Goal: Complete application form

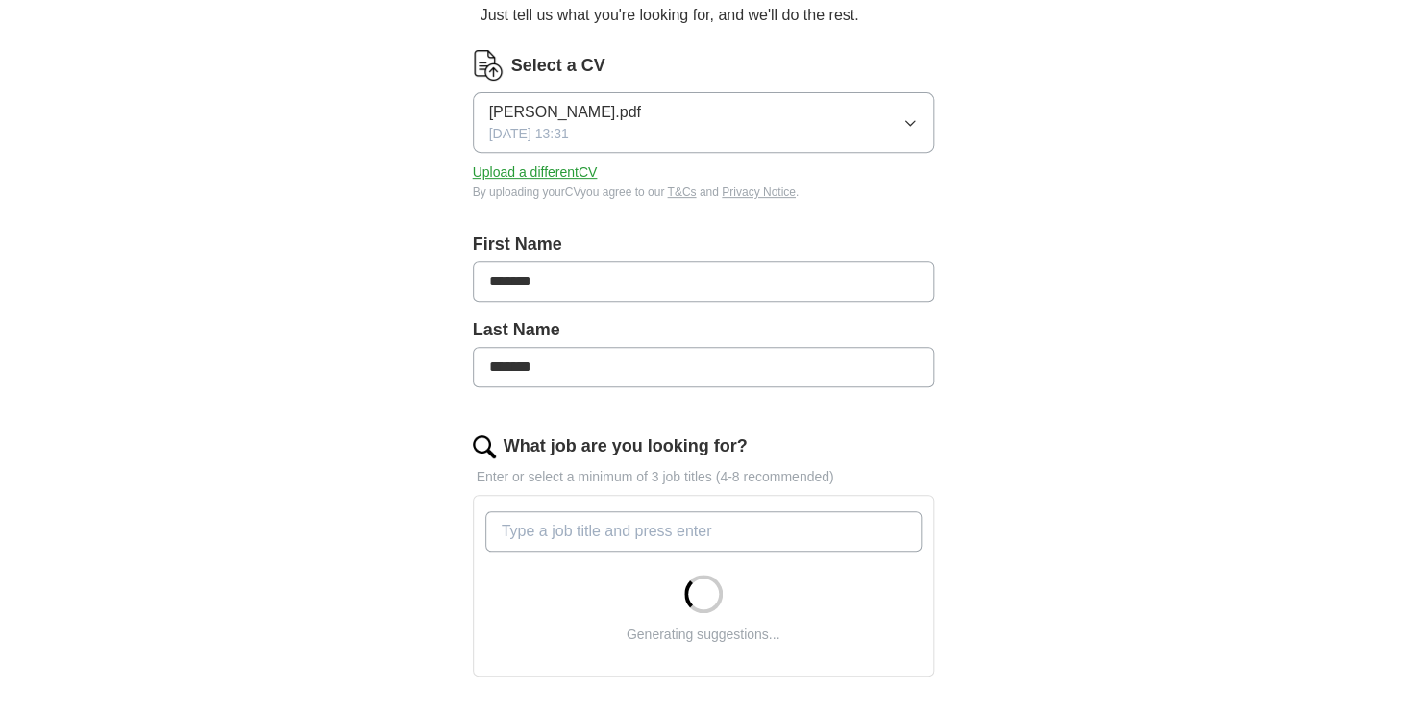
scroll to position [337, 0]
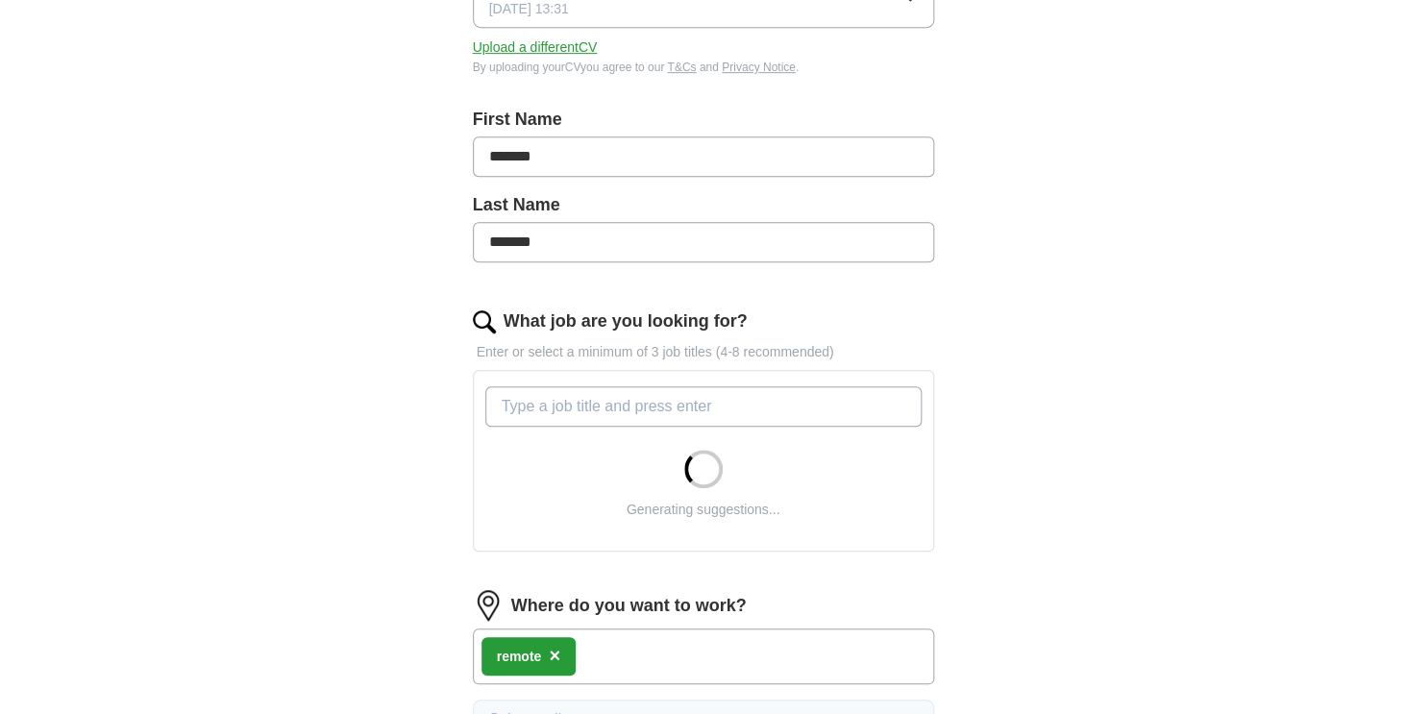
click at [571, 407] on input "What job are you looking for?" at bounding box center [703, 406] width 436 height 40
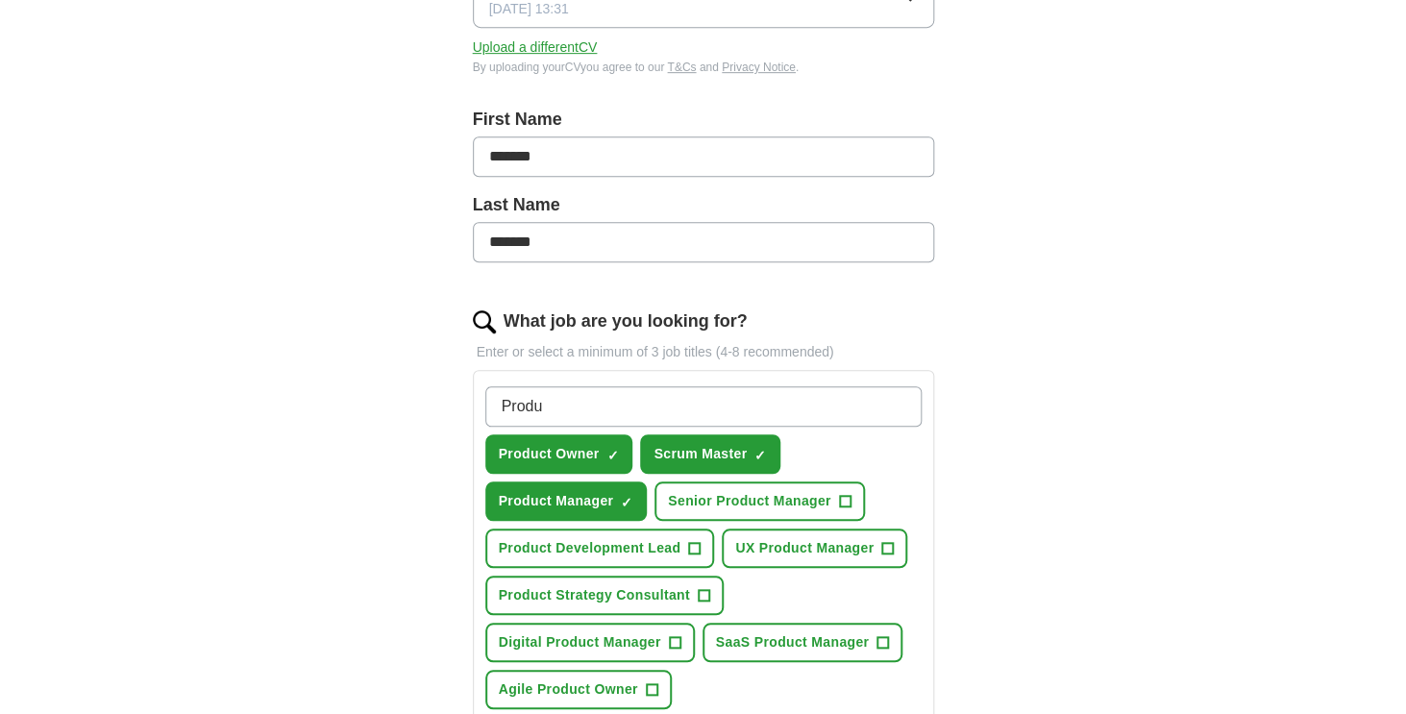
type input "Produ"
click at [671, 459] on span "Scrum Master" at bounding box center [700, 454] width 93 height 20
click at [755, 494] on span "Senior Product Manager" at bounding box center [749, 501] width 163 height 20
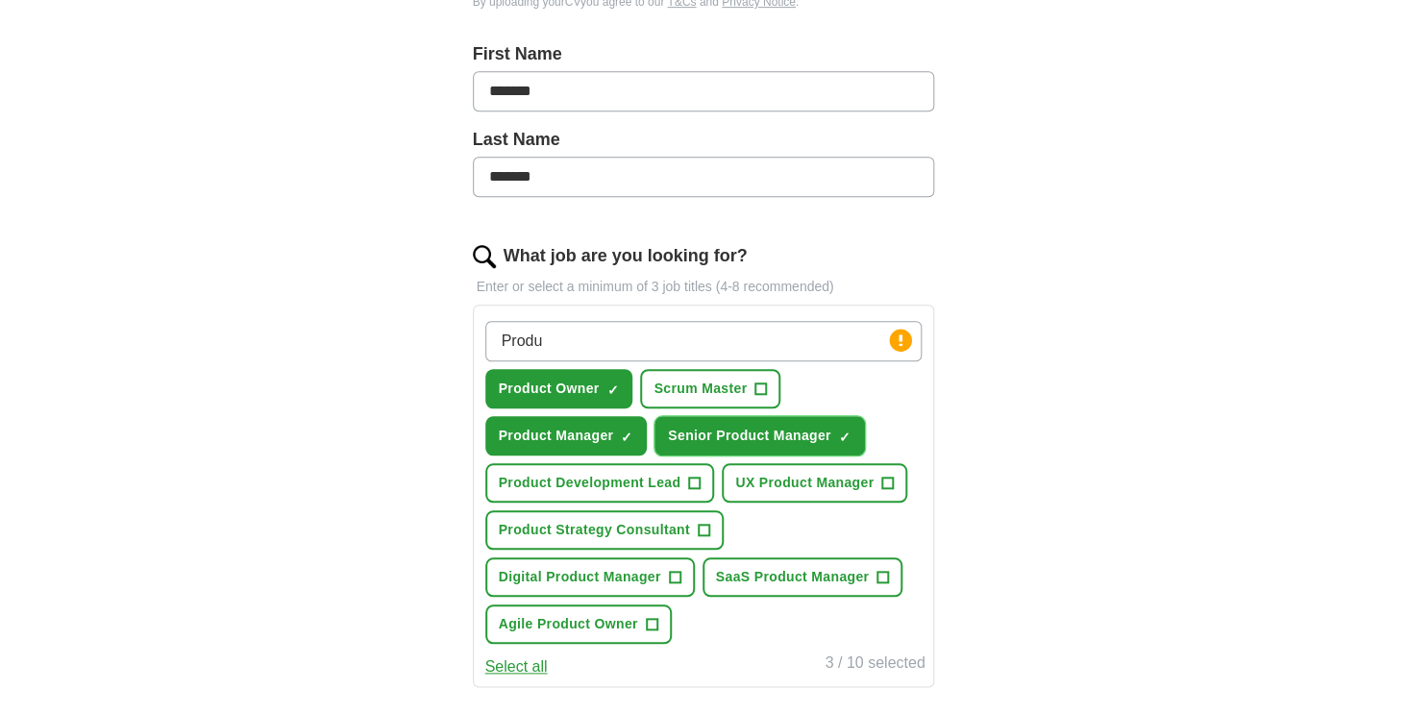
scroll to position [404, 0]
click at [620, 521] on span "Product Strategy Consultant" at bounding box center [594, 529] width 191 height 20
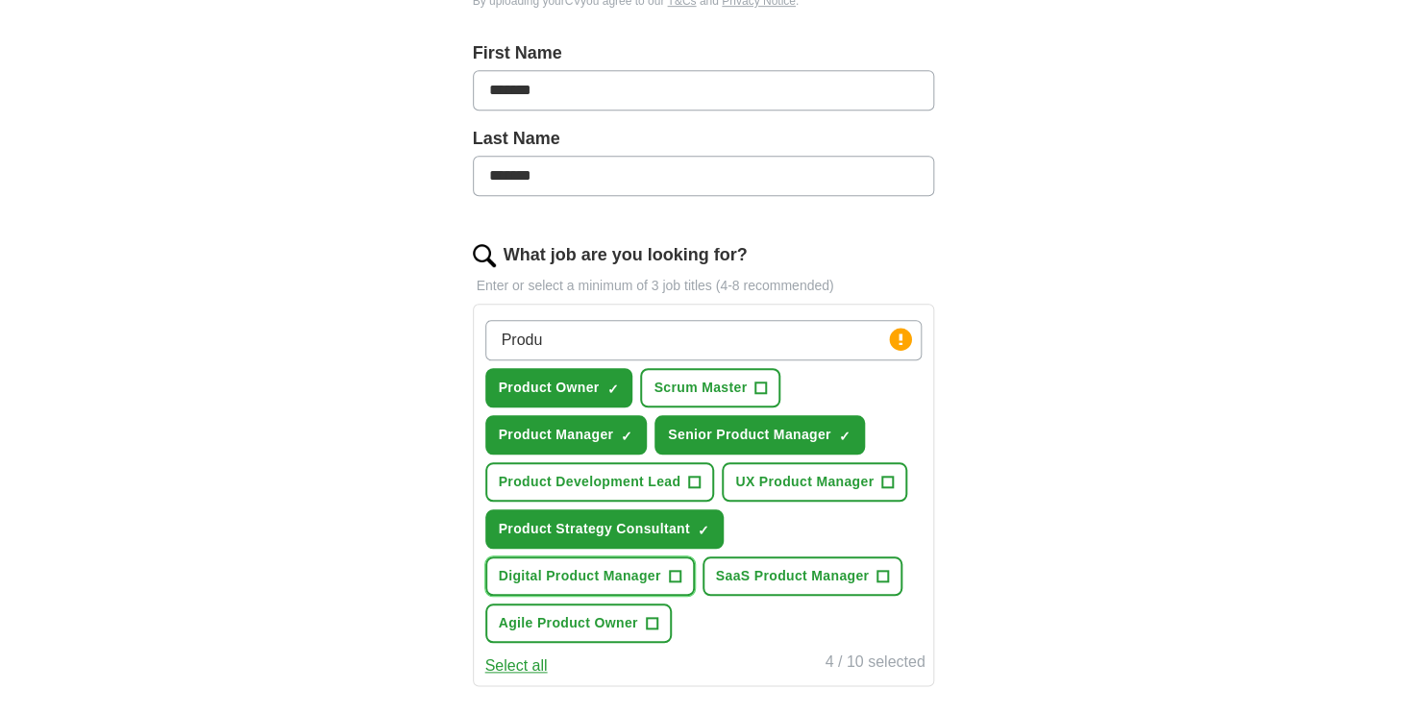
click at [616, 560] on button "Digital Product Manager +" at bounding box center [590, 576] width 210 height 39
click at [771, 584] on span "SaaS Product Manager" at bounding box center [793, 576] width 154 height 20
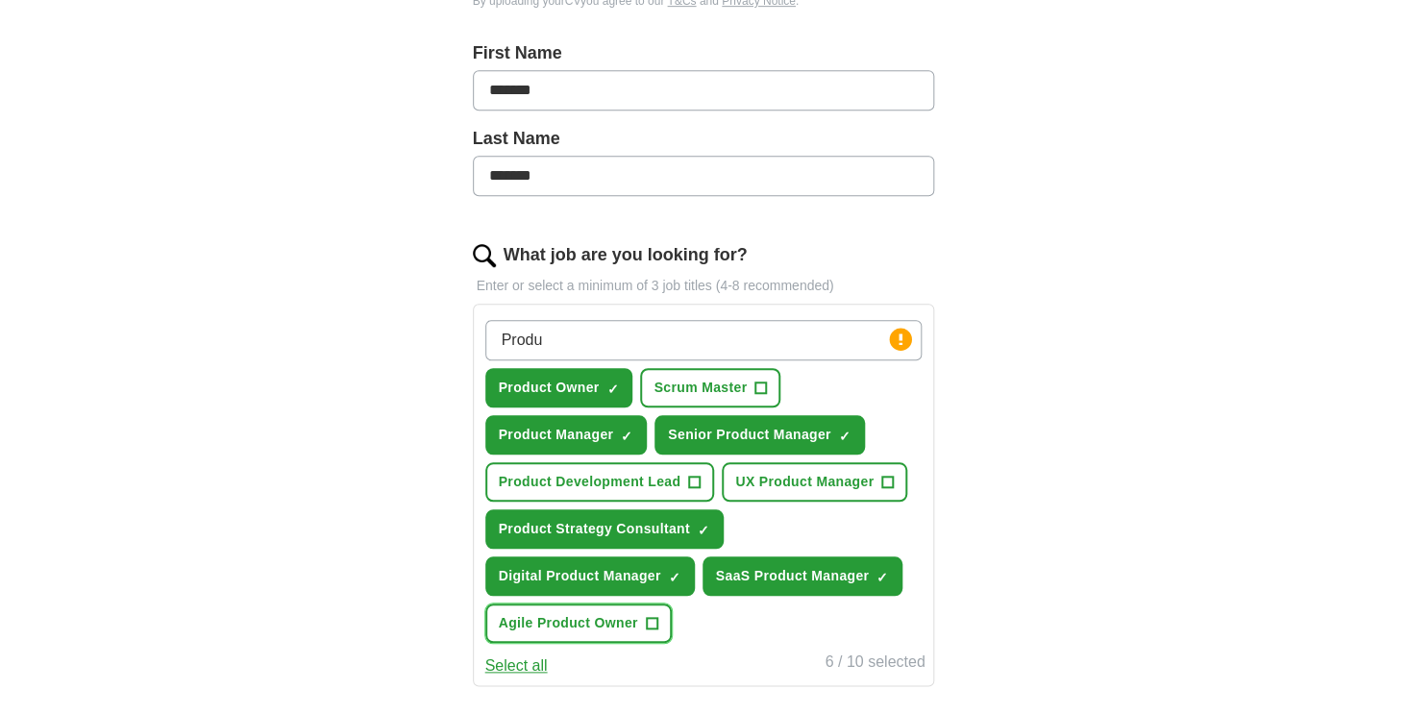
click at [607, 622] on span "Agile Product Owner" at bounding box center [568, 623] width 139 height 20
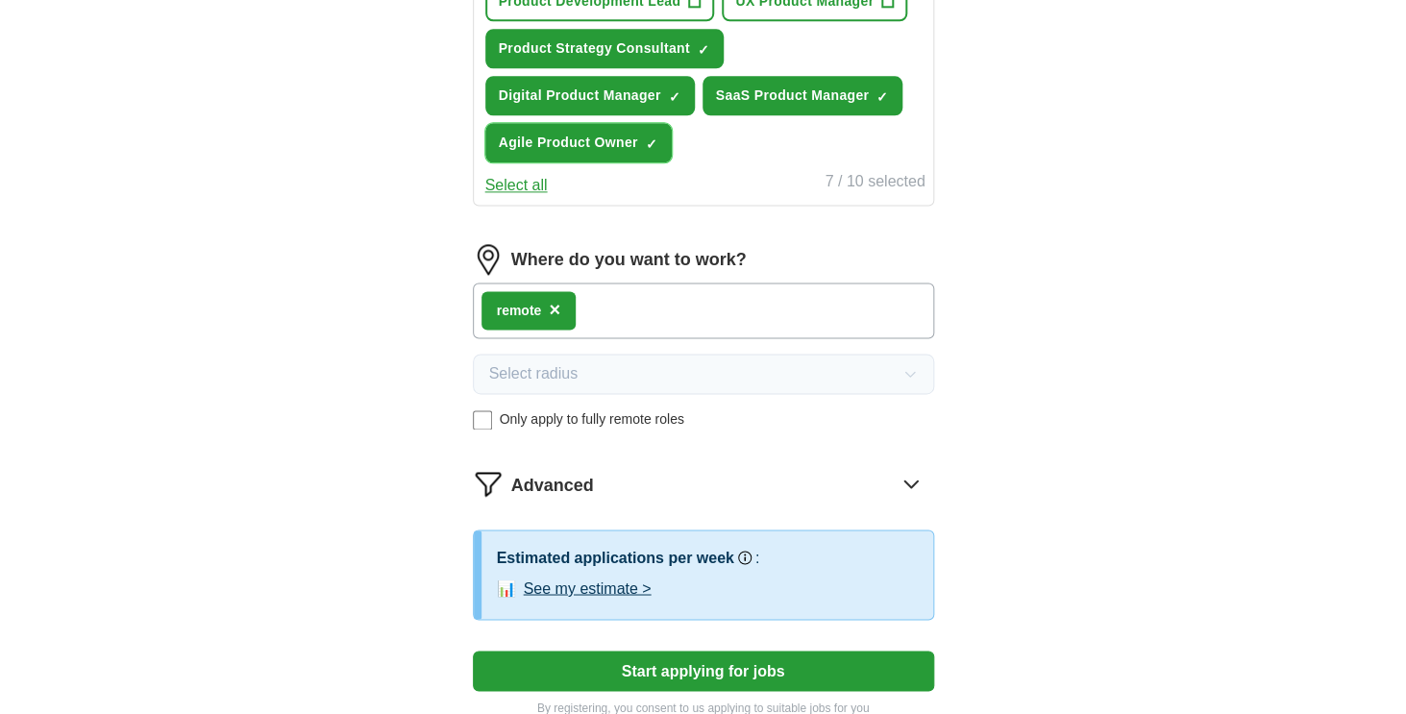
scroll to position [988, 0]
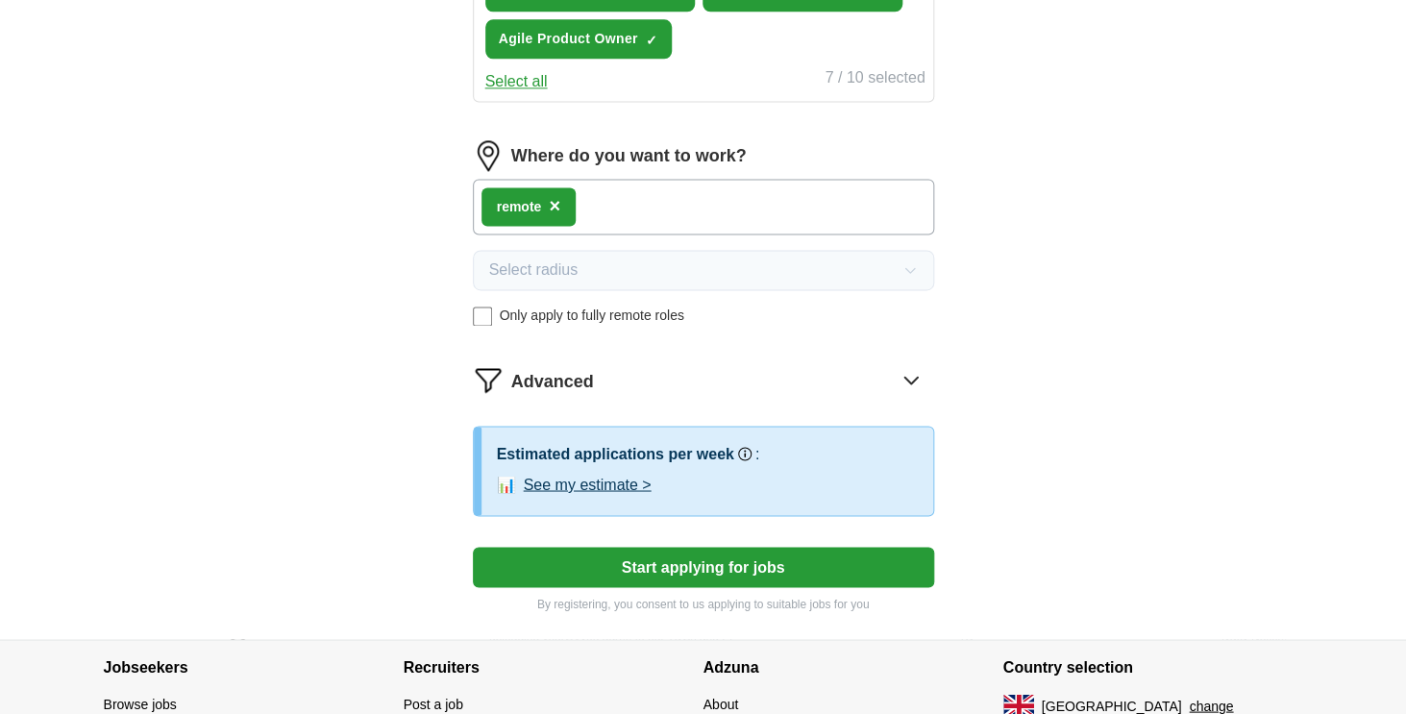
click at [664, 561] on button "Start applying for jobs" at bounding box center [703, 567] width 461 height 40
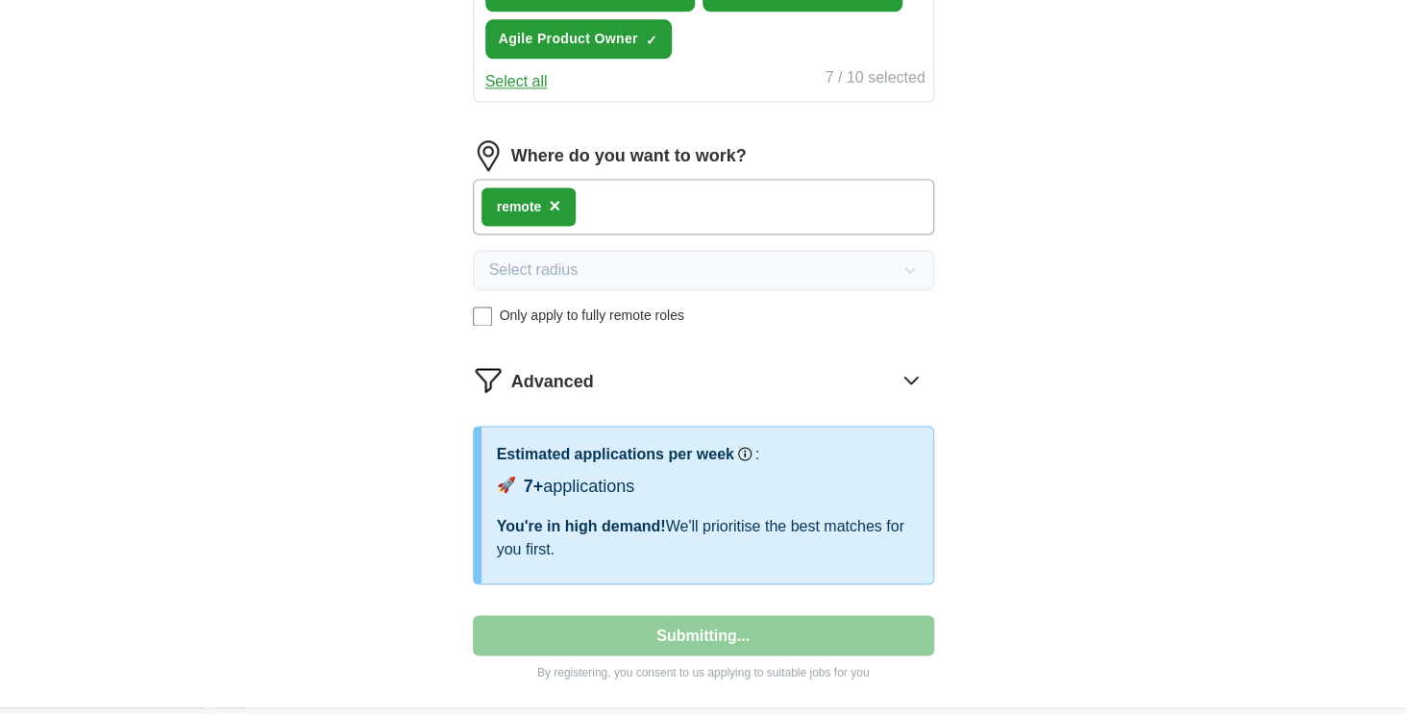
select select "**"
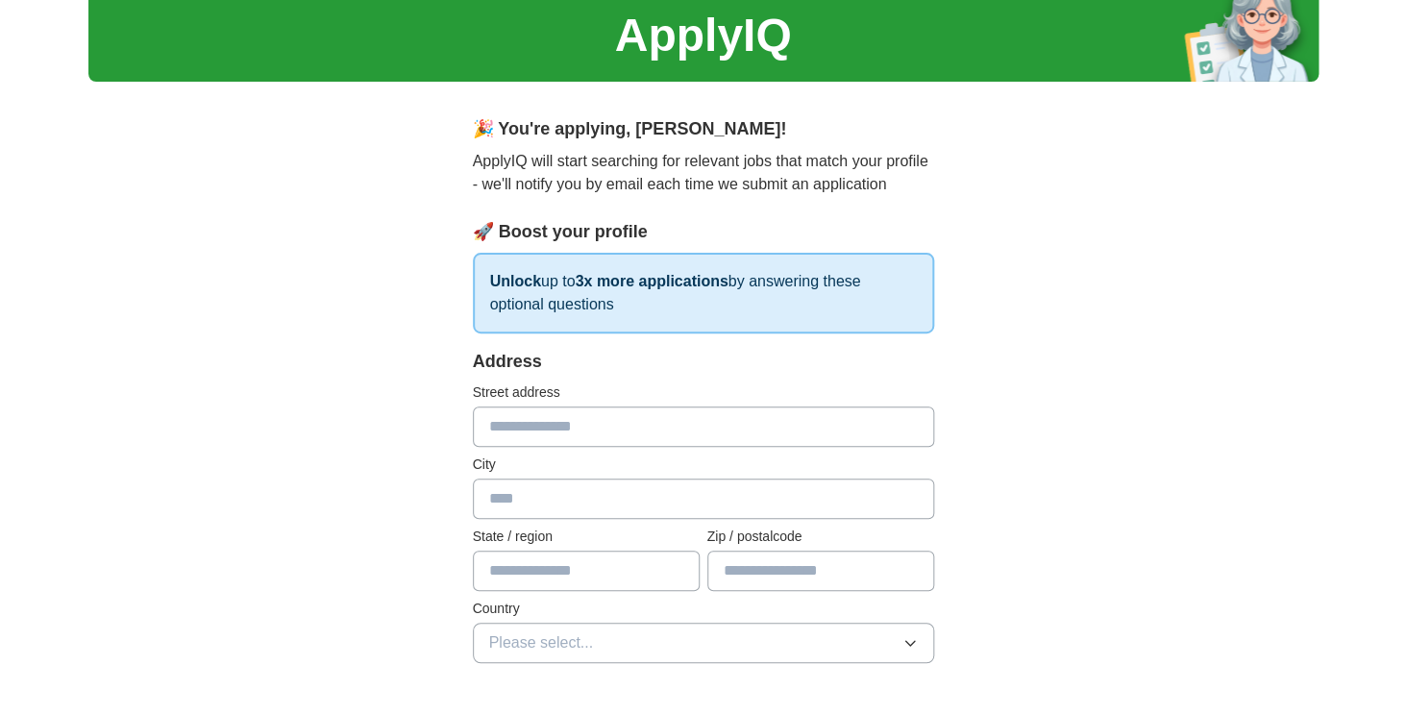
scroll to position [0, 0]
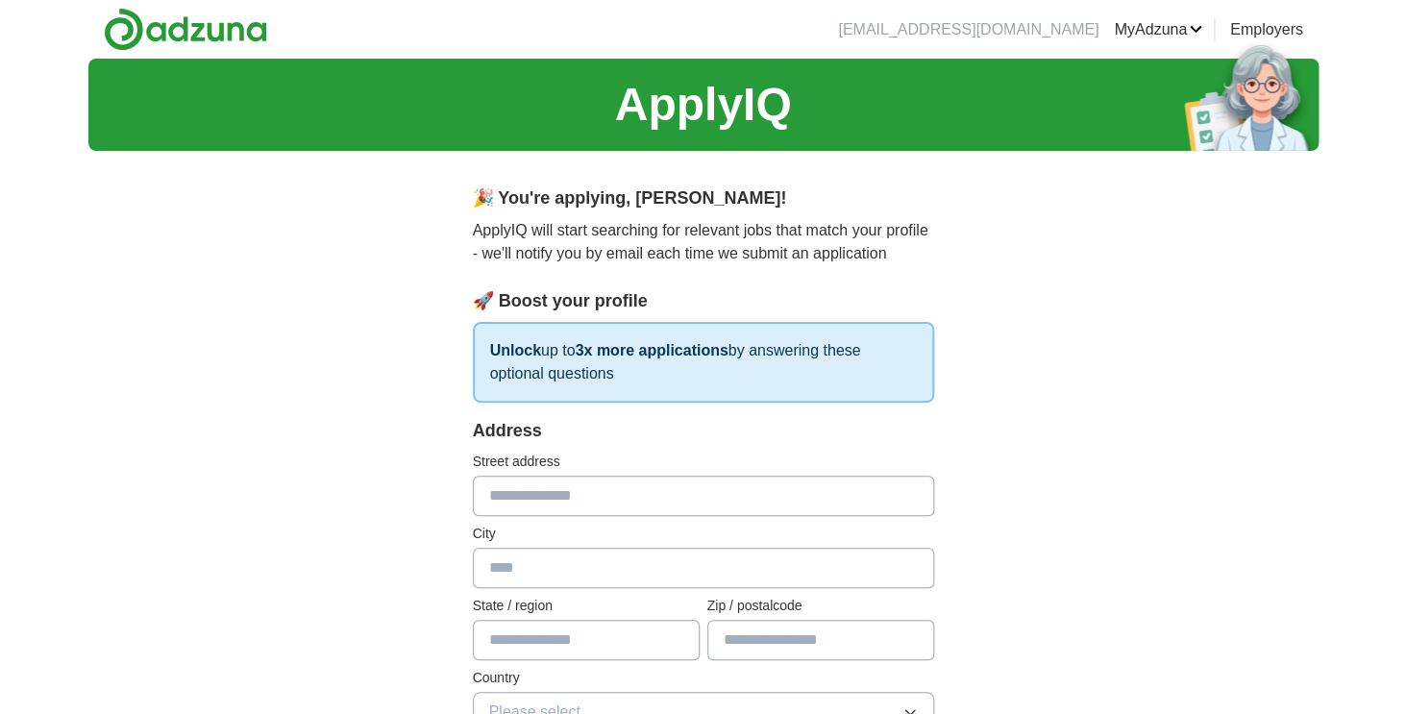
click at [231, 25] on img at bounding box center [185, 29] width 163 height 43
